Goal: Check status: Check status

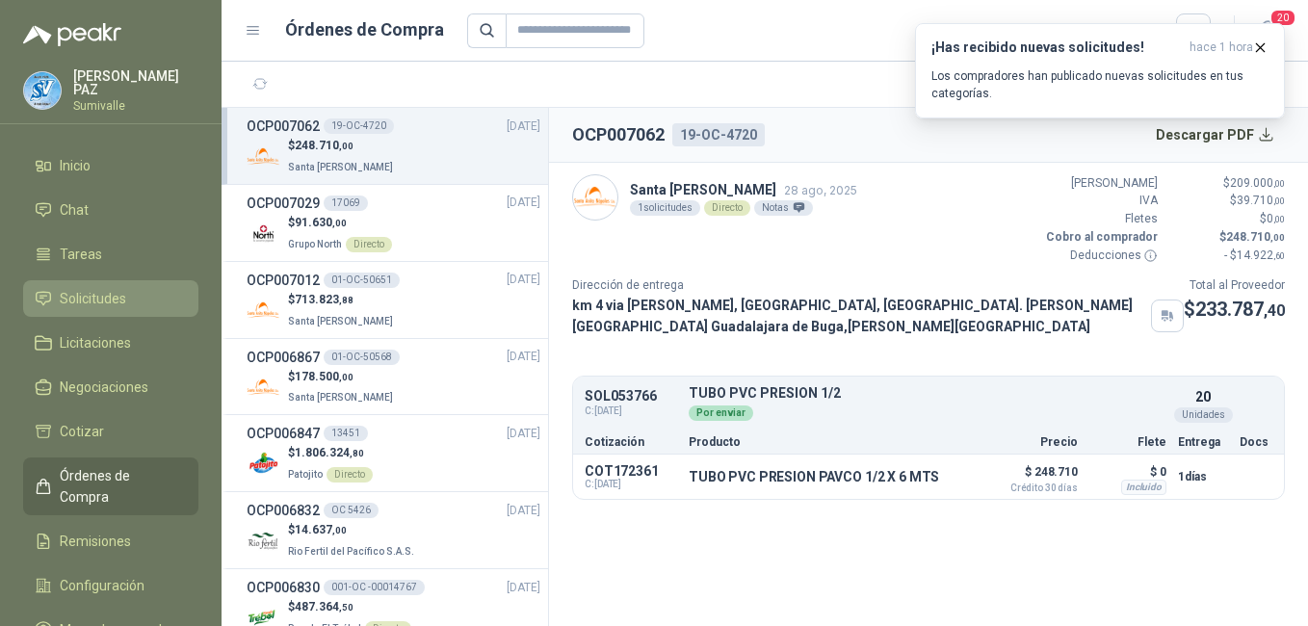
click at [132, 289] on li "Solicitudes" at bounding box center [111, 298] width 152 height 21
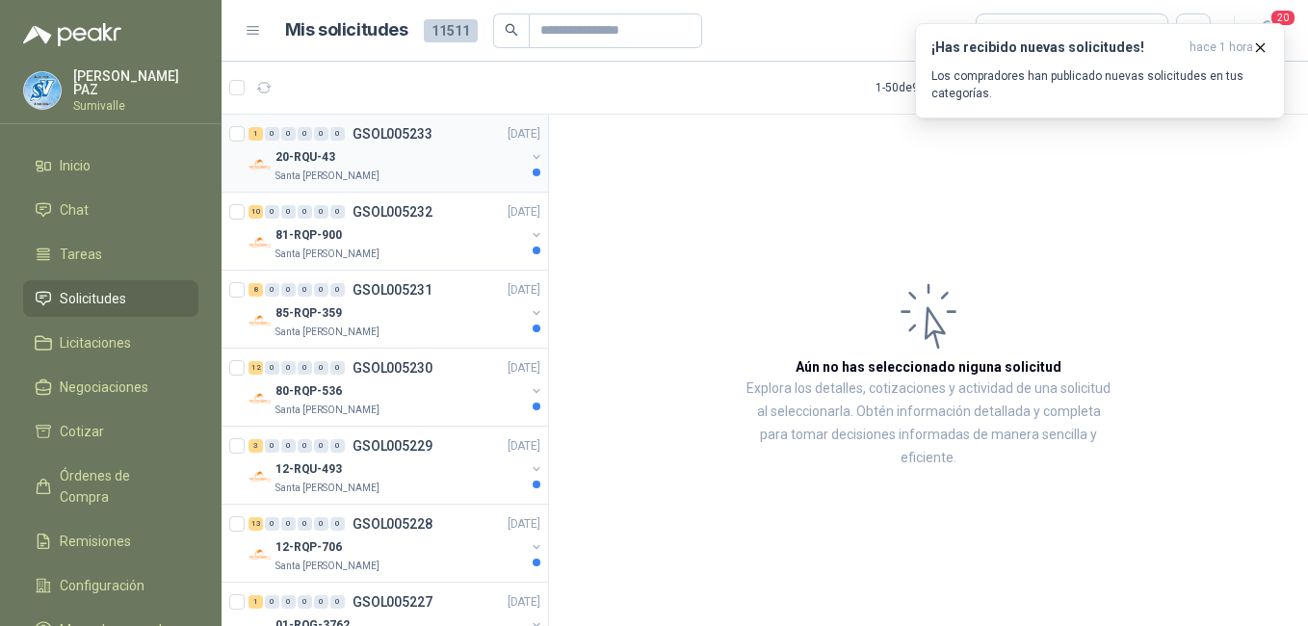
click at [422, 144] on div "1 0 0 0 0 0 GSOL005233 [DATE]" at bounding box center [396, 133] width 296 height 23
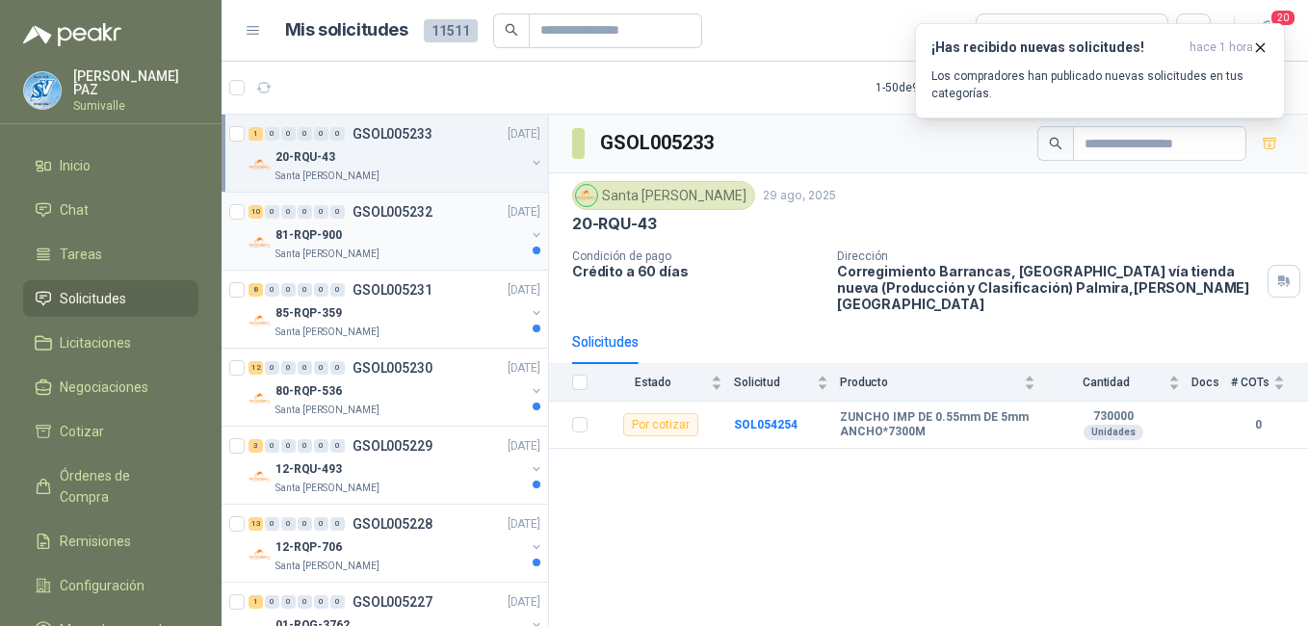
click at [429, 224] on div "81-RQP-900" at bounding box center [399, 234] width 249 height 23
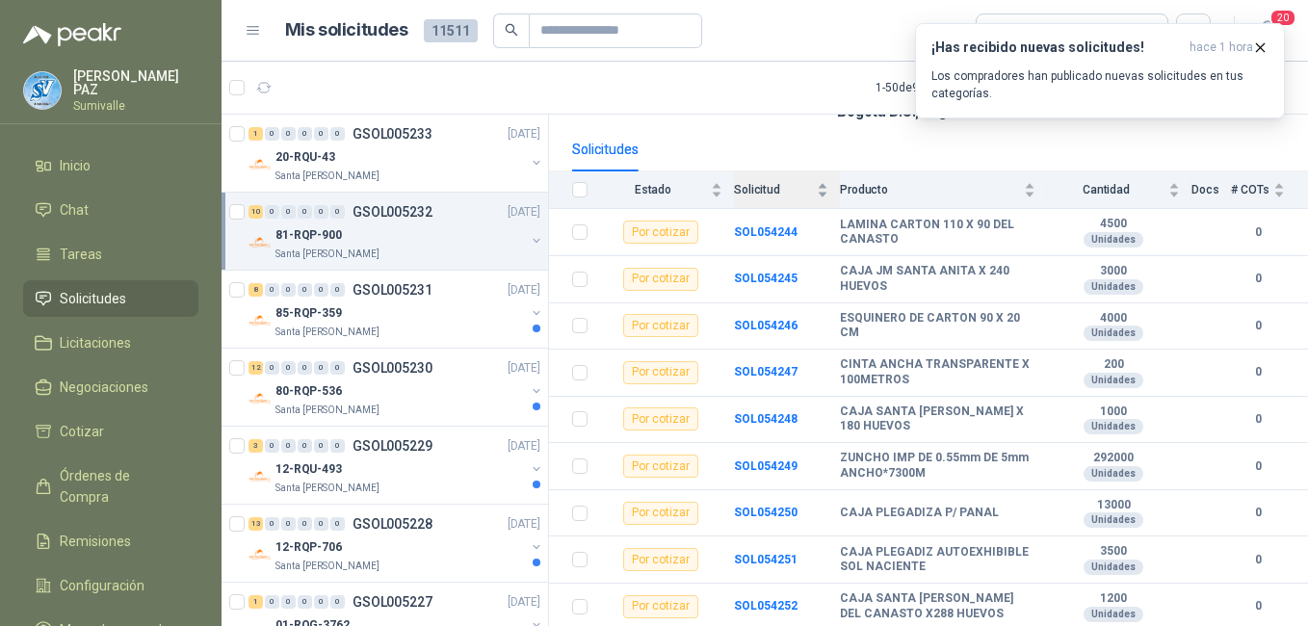
scroll to position [221, 0]
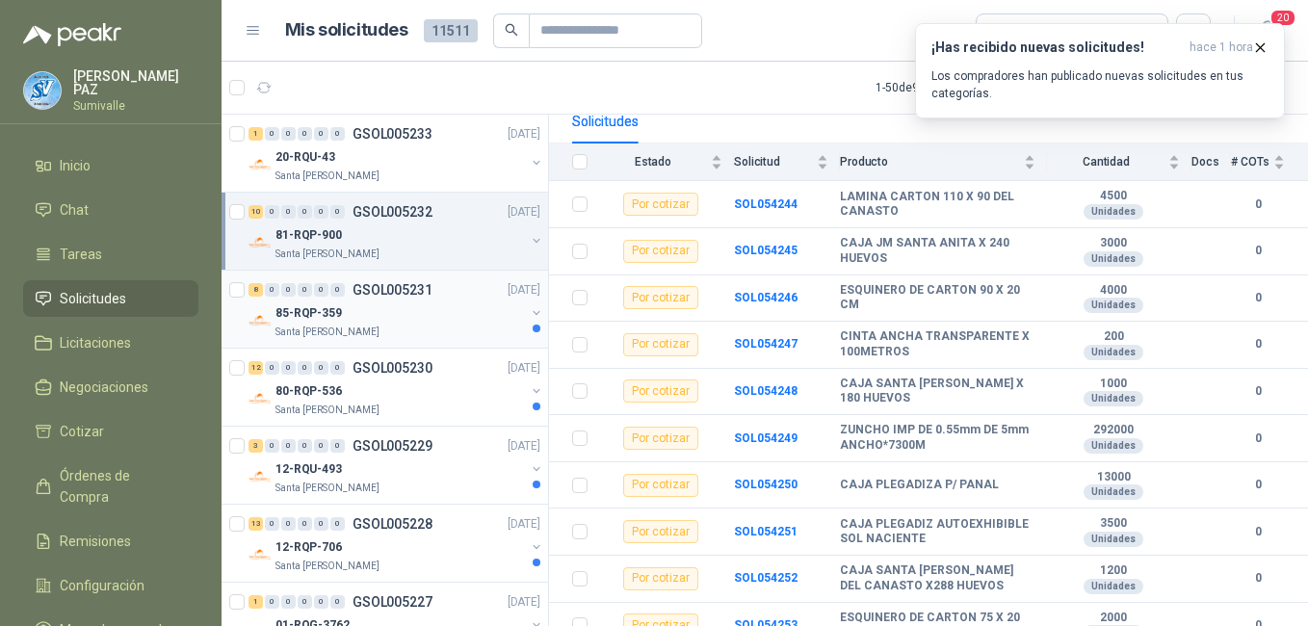
click at [392, 304] on div "85-RQP-359" at bounding box center [399, 312] width 249 height 23
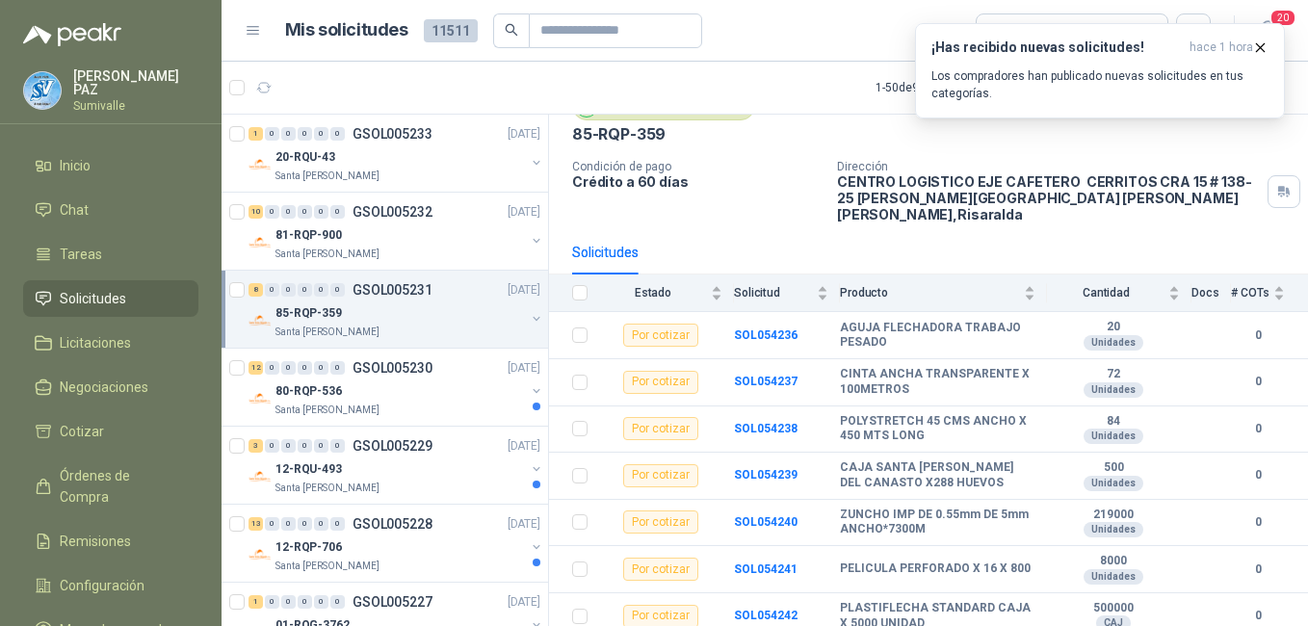
scroll to position [127, 0]
